Goal: Transaction & Acquisition: Purchase product/service

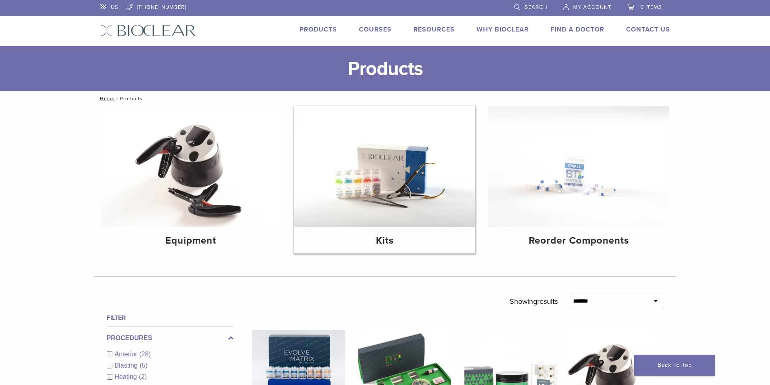
click at [394, 185] on img at bounding box center [384, 166] width 181 height 121
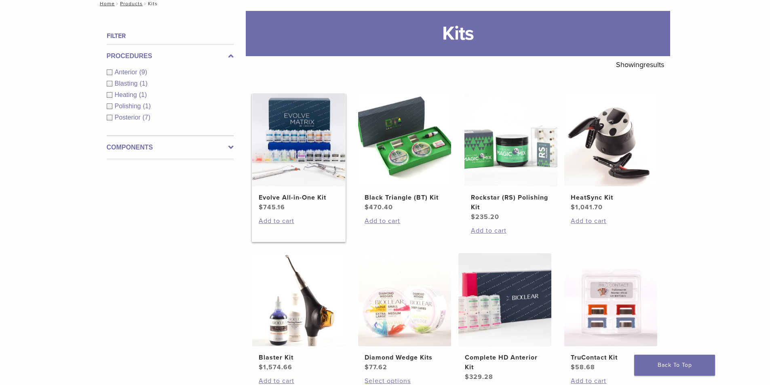
scroll to position [81, 0]
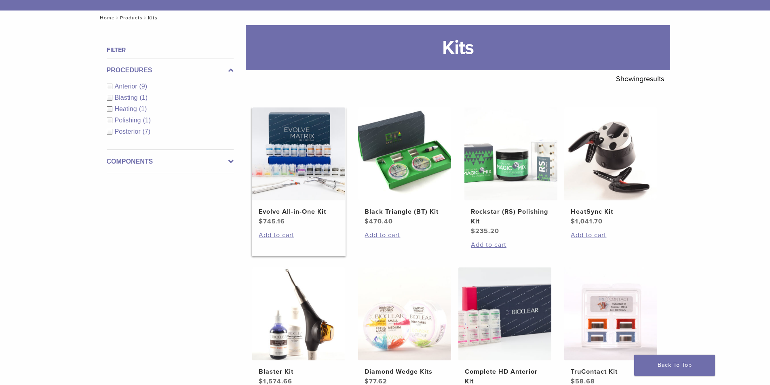
click at [300, 179] on img at bounding box center [298, 153] width 93 height 93
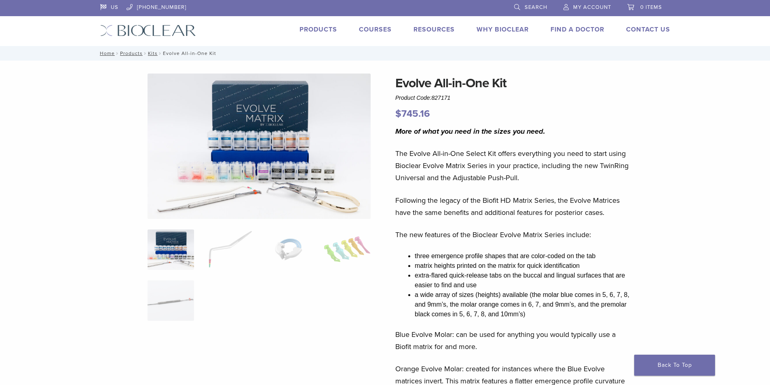
click at [188, 251] on img at bounding box center [170, 249] width 46 height 40
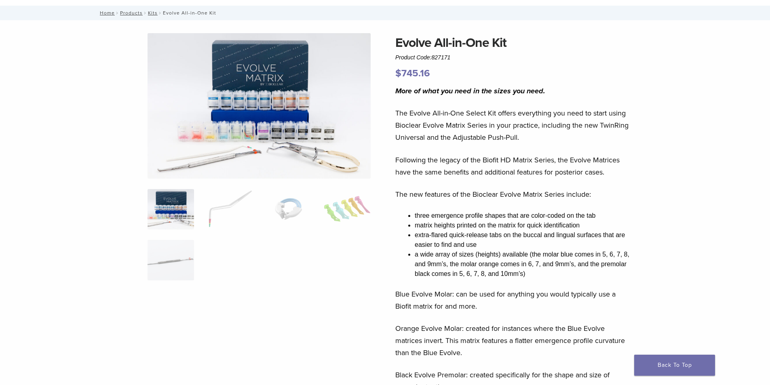
click at [171, 213] on img at bounding box center [170, 209] width 46 height 40
click at [165, 246] on img at bounding box center [170, 260] width 46 height 40
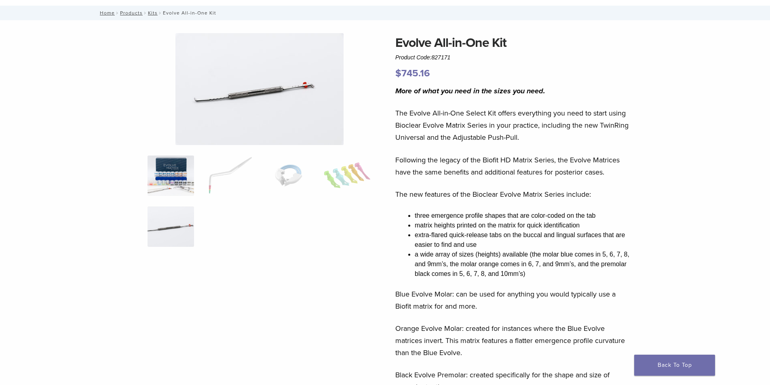
click at [158, 190] on img at bounding box center [170, 176] width 46 height 40
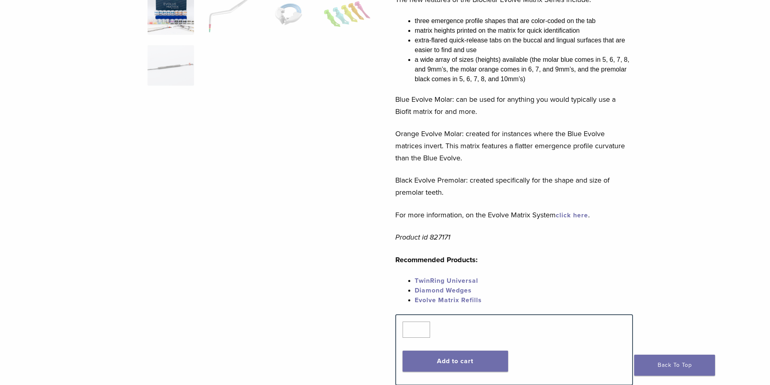
scroll to position [242, 0]
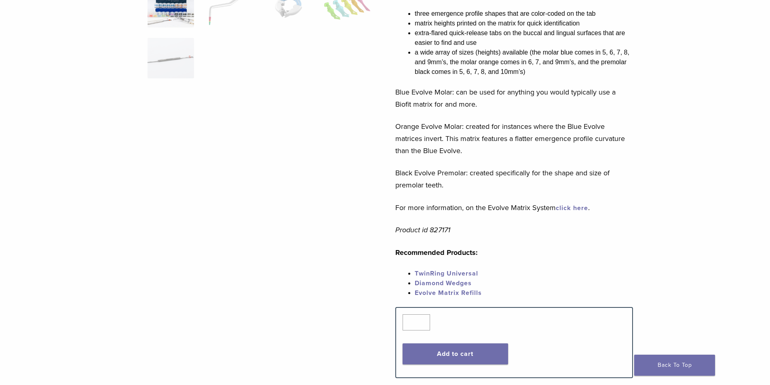
click at [575, 213] on p "For more information, on the Evolve Matrix System click here ." at bounding box center [514, 208] width 238 height 12
click at [574, 208] on link "click here" at bounding box center [572, 208] width 32 height 8
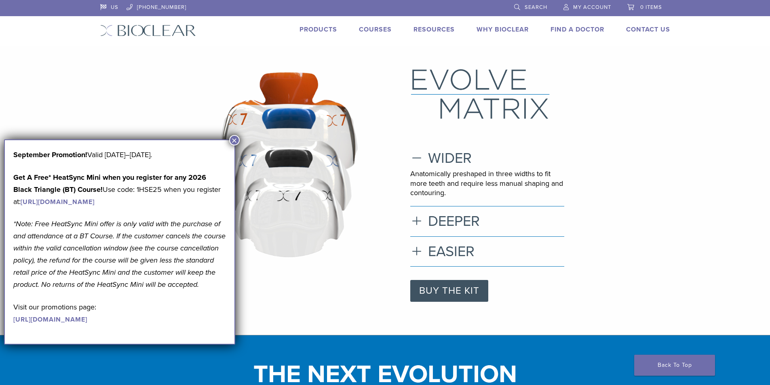
click at [232, 141] on button "×" at bounding box center [234, 140] width 11 height 11
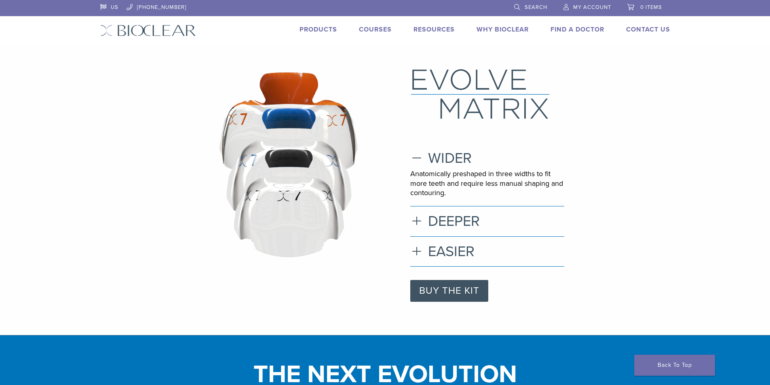
scroll to position [337, 0]
